Goal: Find contact information: Find contact information

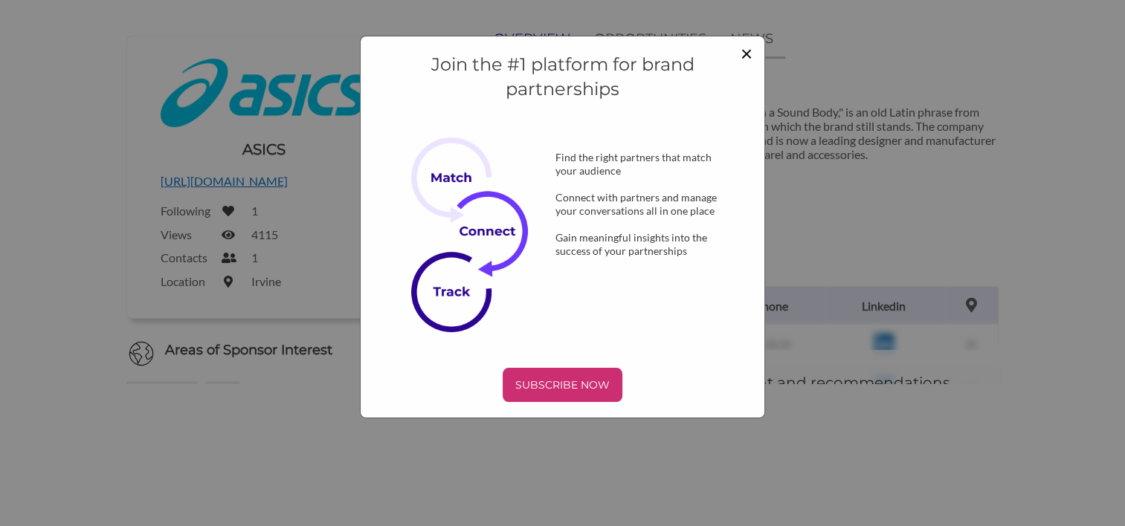
click at [749, 47] on span "×" at bounding box center [746, 52] width 12 height 25
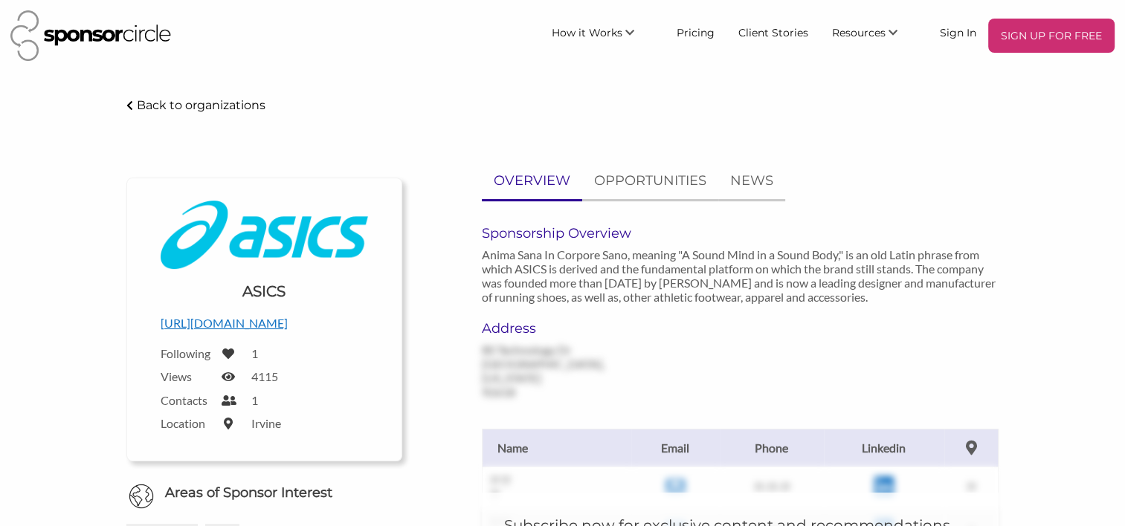
scroll to position [142, 0]
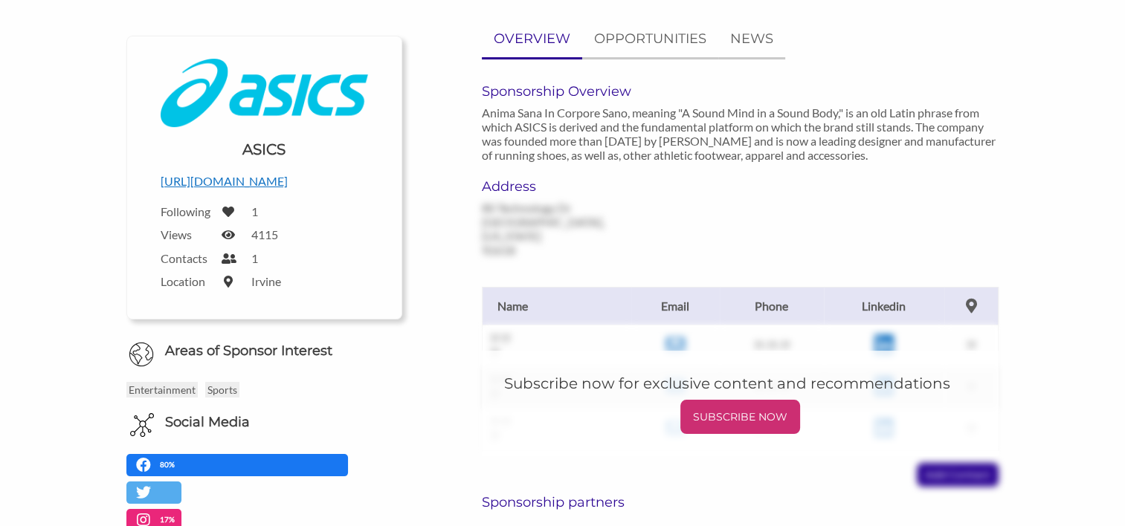
click at [255, 186] on p "http://www.asics.com" at bounding box center [264, 181] width 207 height 19
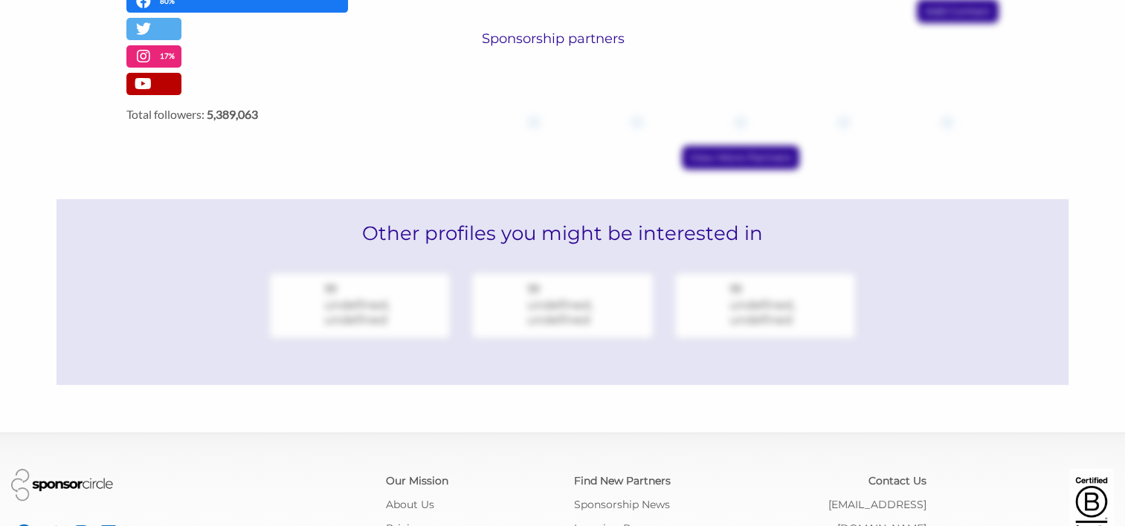
scroll to position [687, 0]
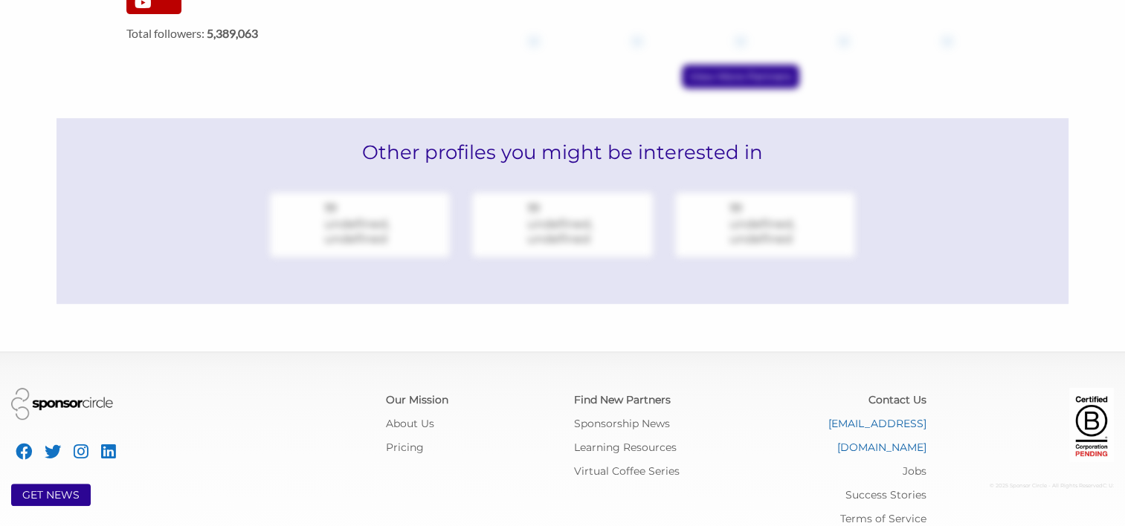
click at [907, 417] on link "[EMAIL_ADDRESS][DOMAIN_NAME]" at bounding box center [877, 435] width 98 height 37
click at [847, 352] on footer "GET NEWS Our Mission About Us Pricing Find New Partners Sponsorship News Learni…" at bounding box center [562, 447] width 1125 height 191
click at [610, 417] on link "Sponsorship News" at bounding box center [621, 423] width 96 height 13
